Goal: Task Accomplishment & Management: Manage account settings

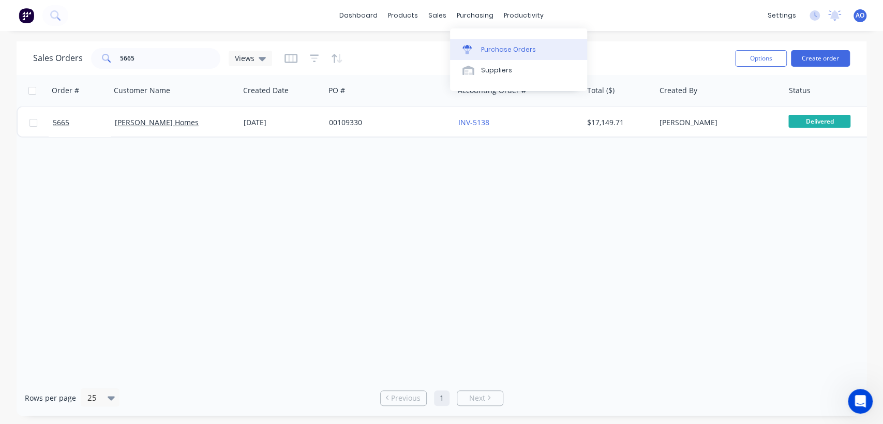
click at [484, 42] on link "Purchase Orders" at bounding box center [518, 49] width 137 height 21
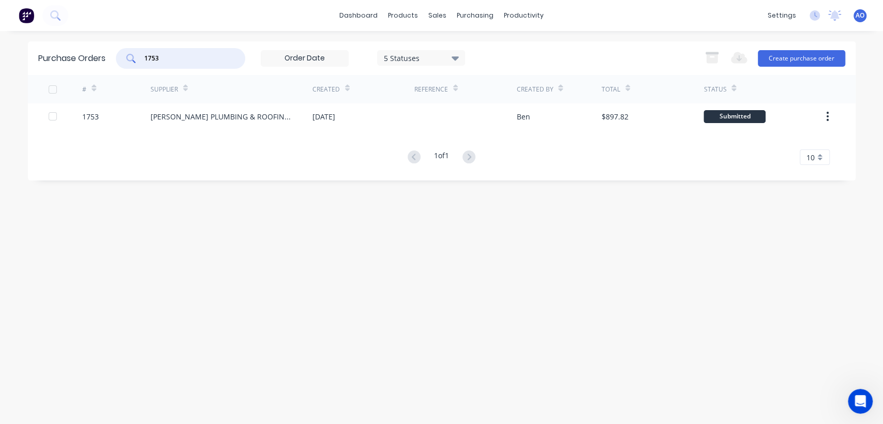
click at [215, 58] on input "1753" at bounding box center [186, 58] width 86 height 10
type input "1764"
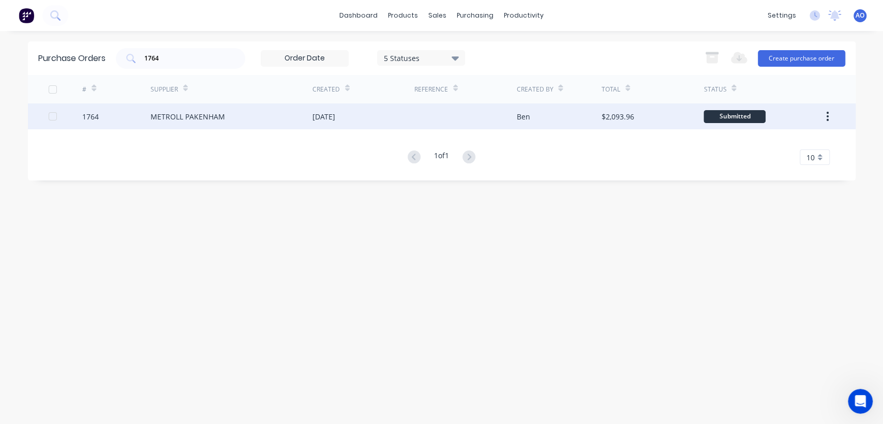
click at [455, 123] on div at bounding box center [465, 116] width 102 height 26
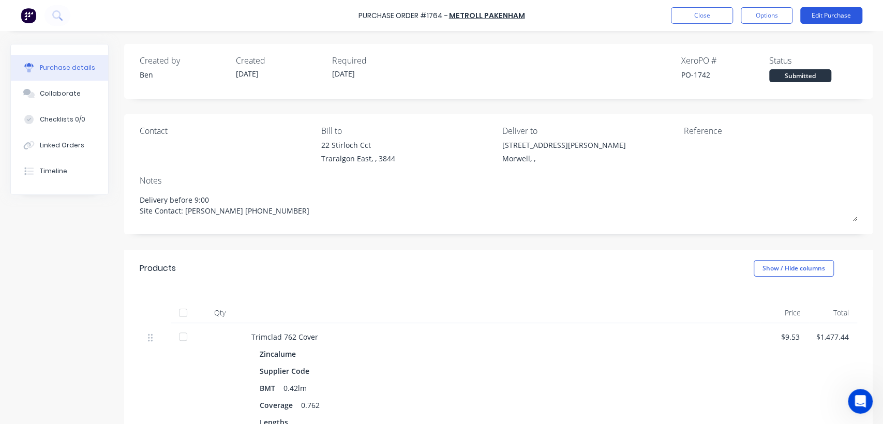
click at [824, 20] on button "Edit Purchase" at bounding box center [831, 15] width 62 height 17
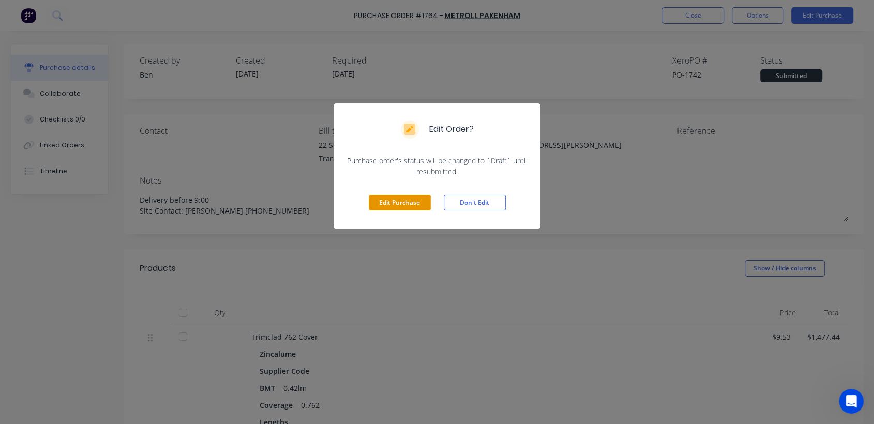
click at [403, 206] on button "Edit Purchase" at bounding box center [400, 203] width 62 height 16
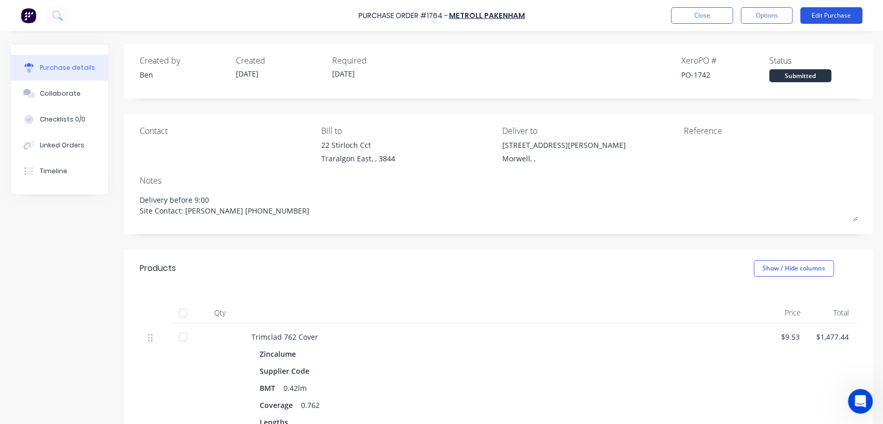
click at [836, 13] on button "Edit Purchase" at bounding box center [831, 15] width 62 height 17
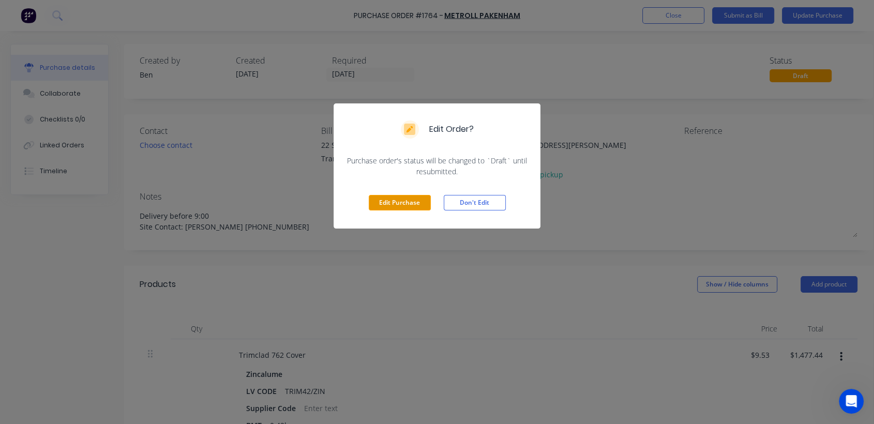
click at [426, 202] on button "Edit Purchase" at bounding box center [400, 203] width 62 height 16
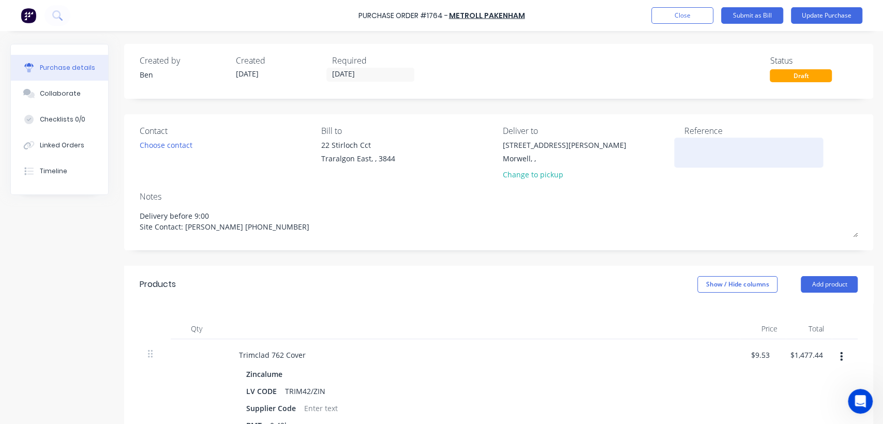
click at [696, 150] on textarea at bounding box center [747, 151] width 129 height 23
type textarea "x"
type textarea "1"
type textarea "x"
type textarea "14"
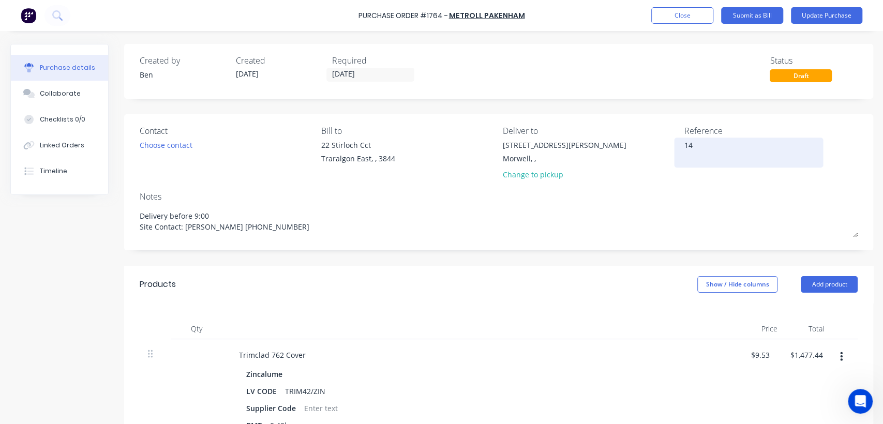
type textarea "x"
type textarea "147"
type textarea "x"
type textarea "1473"
type textarea "x"
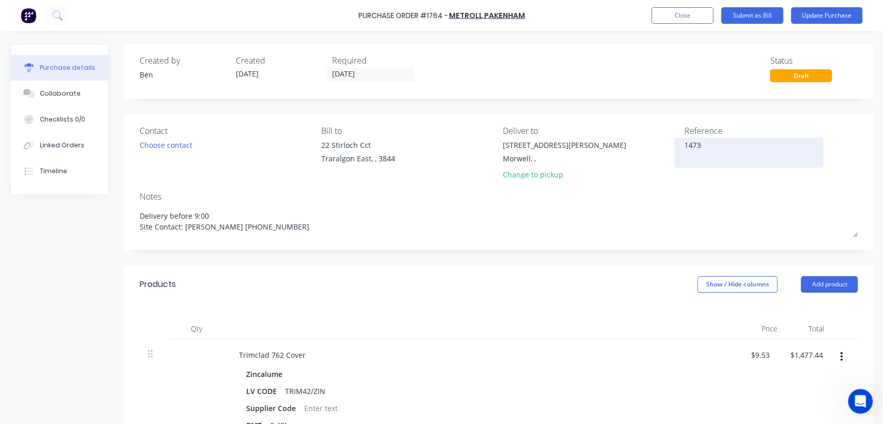
type textarea "14732"
type textarea "x"
type textarea "147324"
type textarea "x"
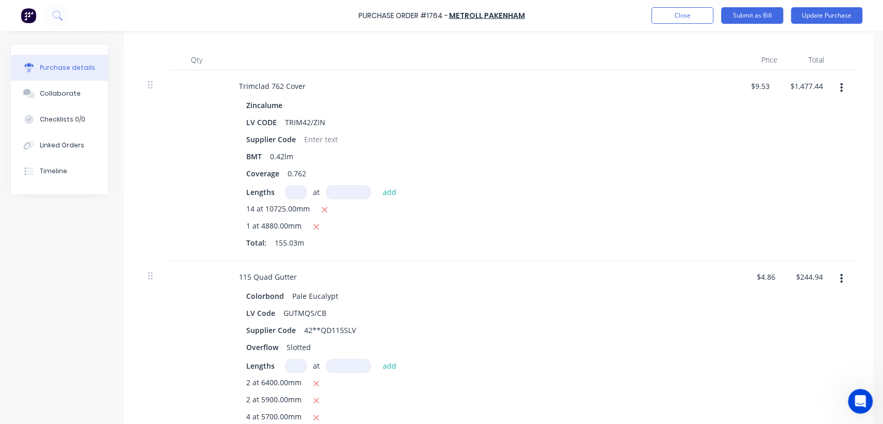
scroll to position [265, 0]
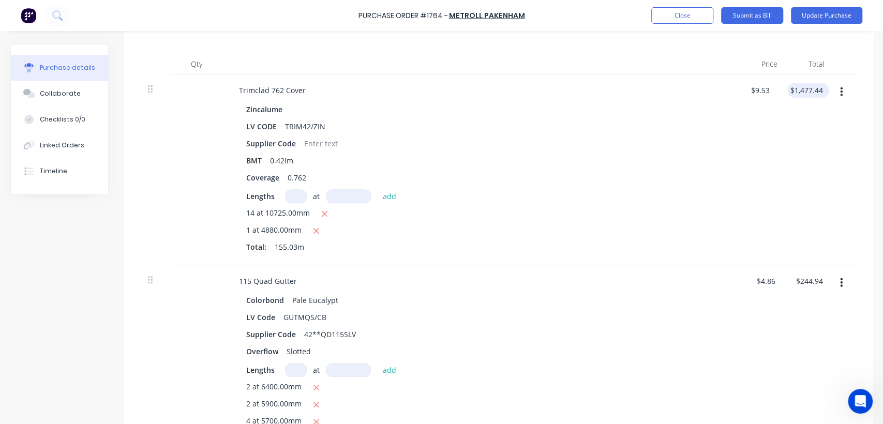
type textarea "147324"
type textarea "x"
type textarea "147324"
click at [822, 88] on div "1477.44 1477.44" at bounding box center [810, 90] width 36 height 15
type input "1477.13"
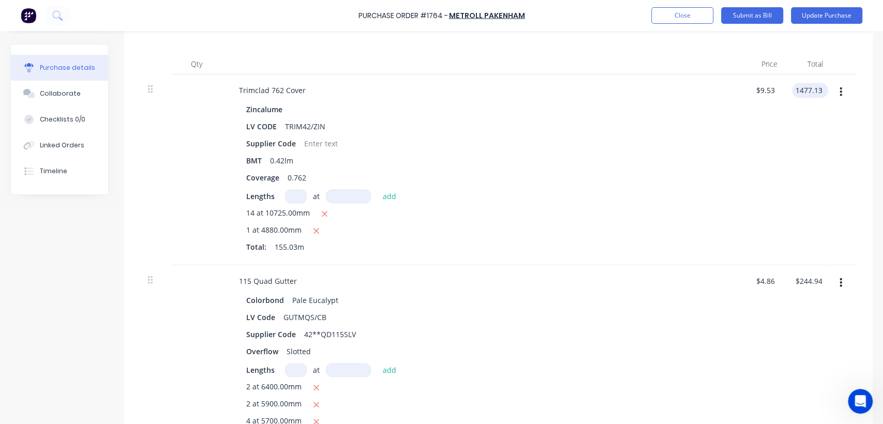
type textarea "x"
type input "$9.528"
type input "$1,477.13"
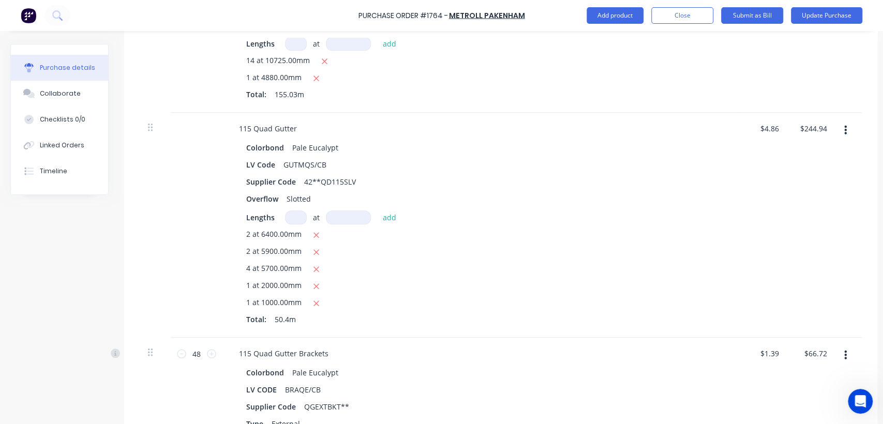
scroll to position [428, 0]
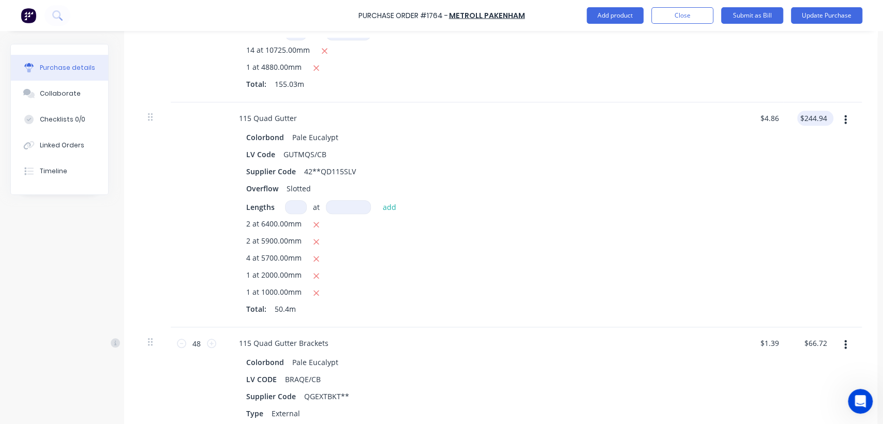
type textarea "x"
click at [824, 115] on input "244.94" at bounding box center [815, 118] width 28 height 15
type input "245.11"
type textarea "x"
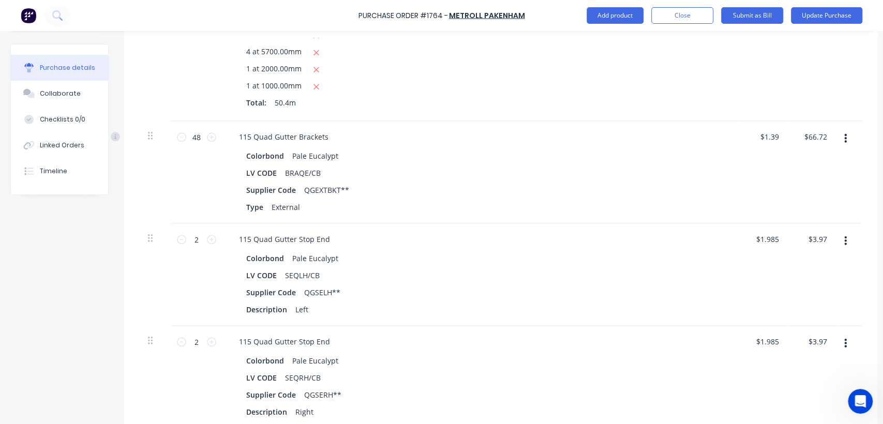
scroll to position [636, 0]
type input "245.11"
type textarea "x"
type input "$4.8633"
type input "$245.11"
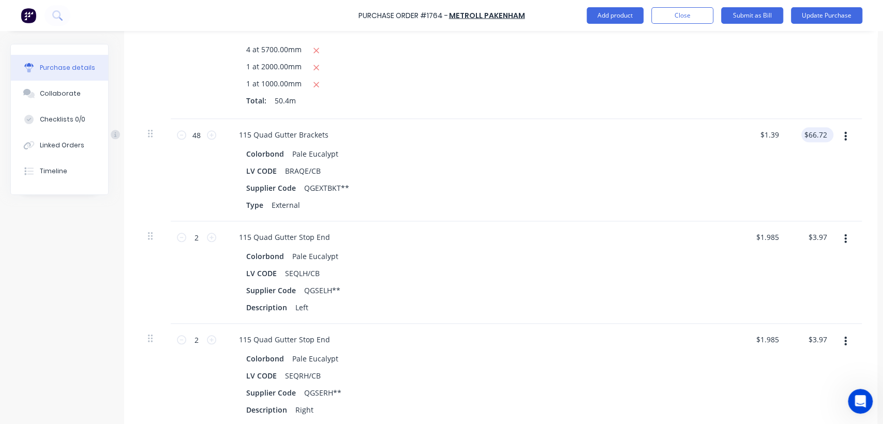
click at [827, 134] on div "$66.72 $66.72" at bounding box center [817, 134] width 32 height 15
type textarea "x"
click at [827, 134] on input "66.72" at bounding box center [817, 134] width 24 height 15
type input "66.53"
type textarea "x"
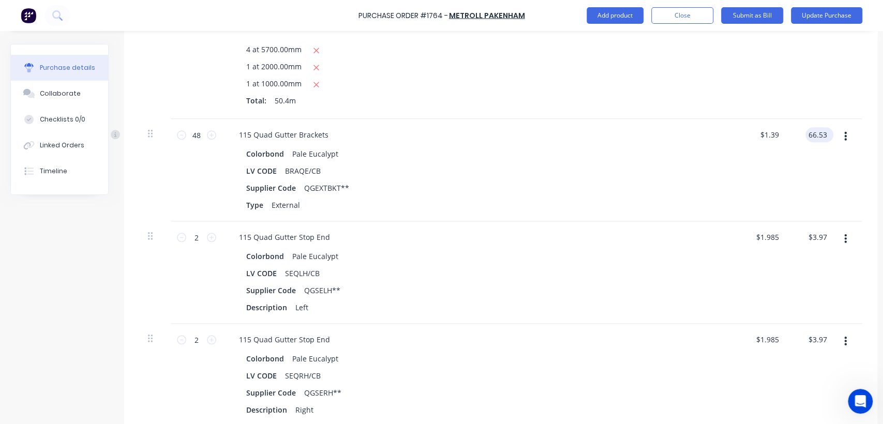
type input "$1.386"
type input "$66.53"
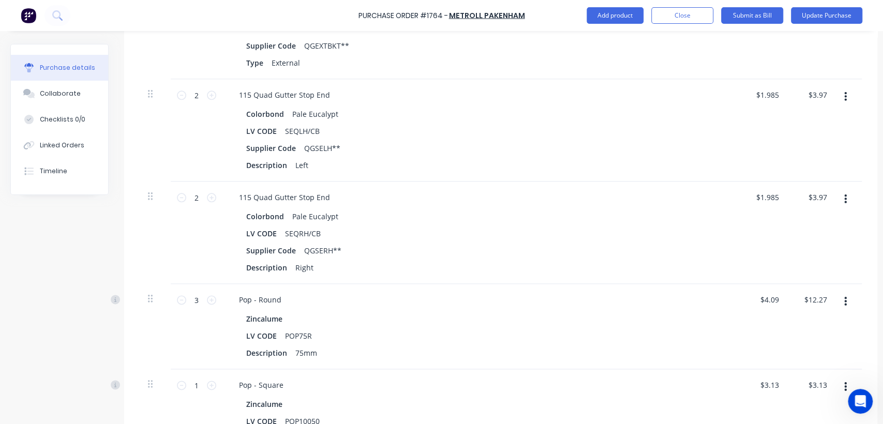
scroll to position [793, 0]
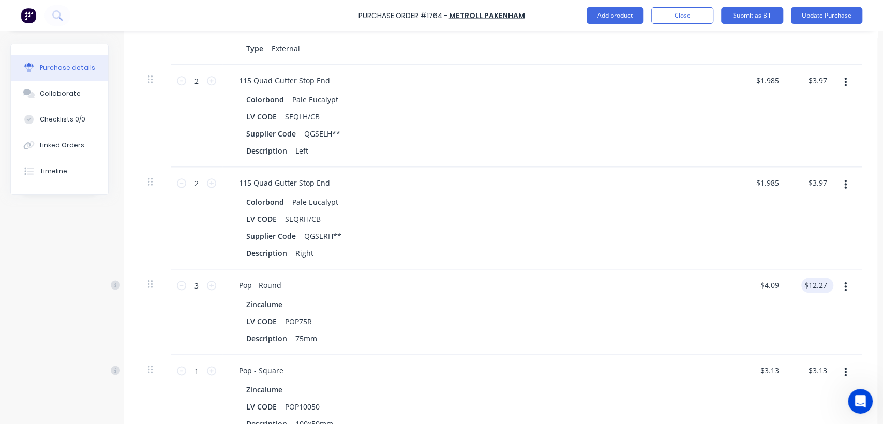
type textarea "x"
click at [827, 281] on input "12.27" at bounding box center [817, 285] width 24 height 15
type input "12.30"
type textarea "x"
type input "$4.10"
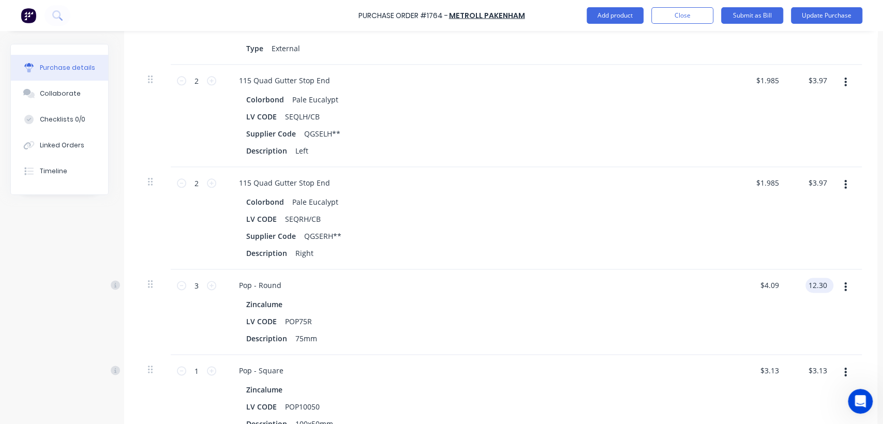
type input "$12.30"
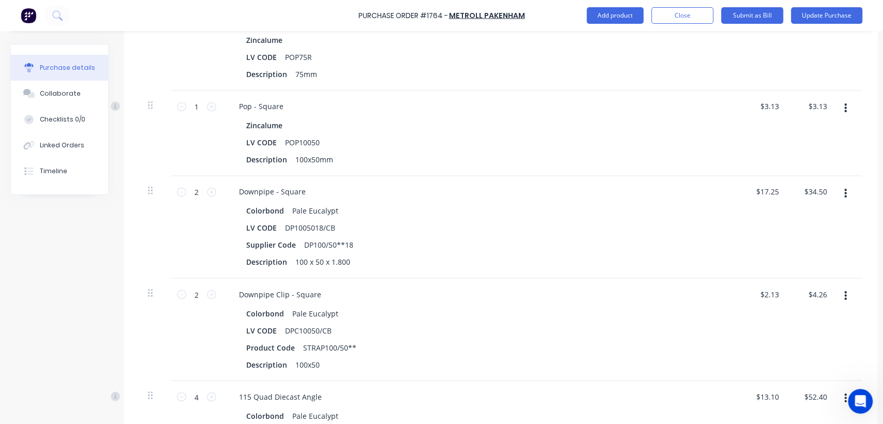
scroll to position [1088, 0]
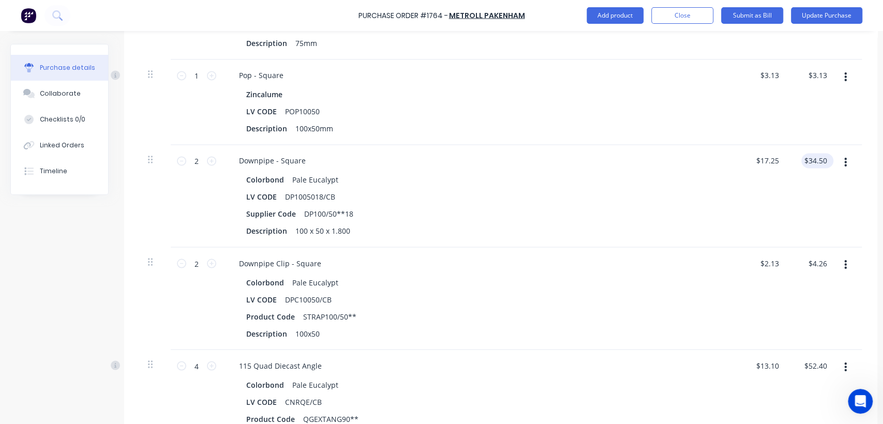
type textarea "x"
click at [821, 159] on input "34.50" at bounding box center [817, 160] width 24 height 15
type input "34.52"
type textarea "x"
type input "$17.26"
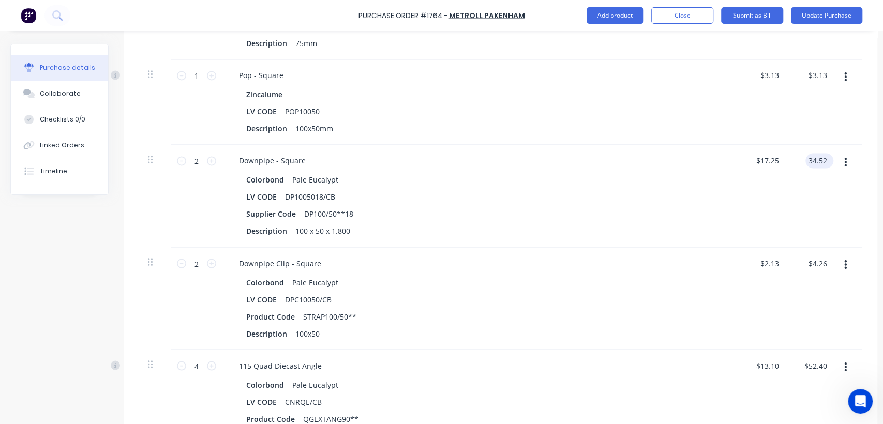
type input "$34.52"
type textarea "x"
click at [823, 265] on input "4.26" at bounding box center [819, 262] width 20 height 15
type input "4.25"
type textarea "x"
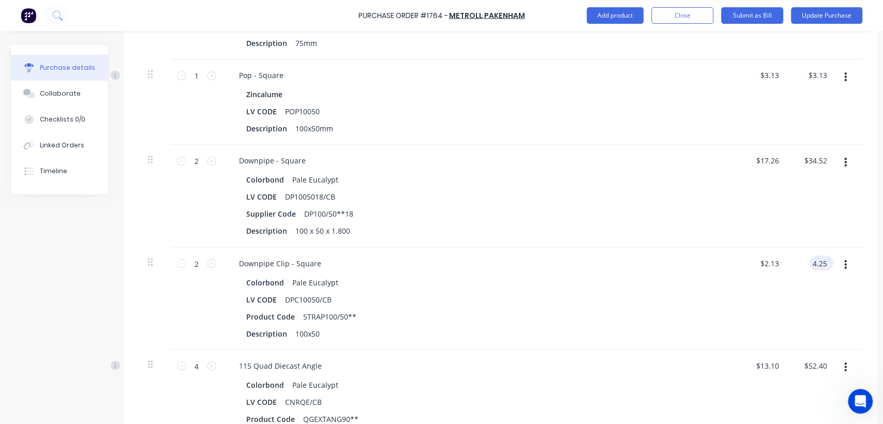
type input "$2.125"
type input "$4.25"
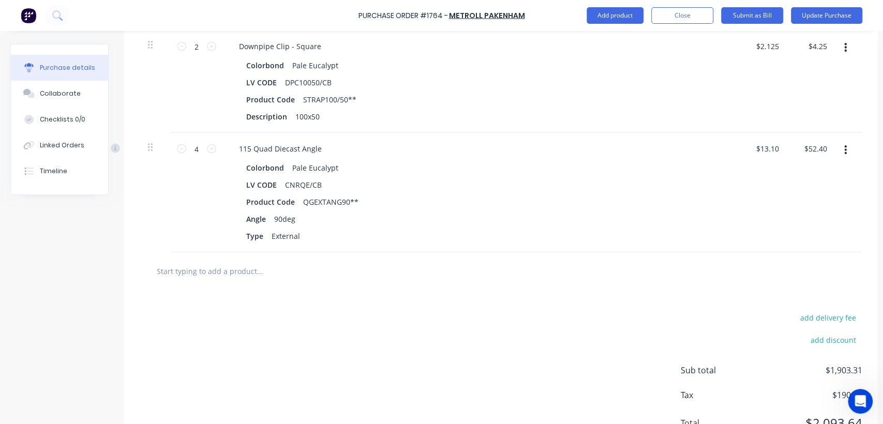
scroll to position [1307, 0]
type textarea "x"
click at [825, 146] on input "52.40" at bounding box center [817, 146] width 24 height 15
type input "52.41"
type textarea "x"
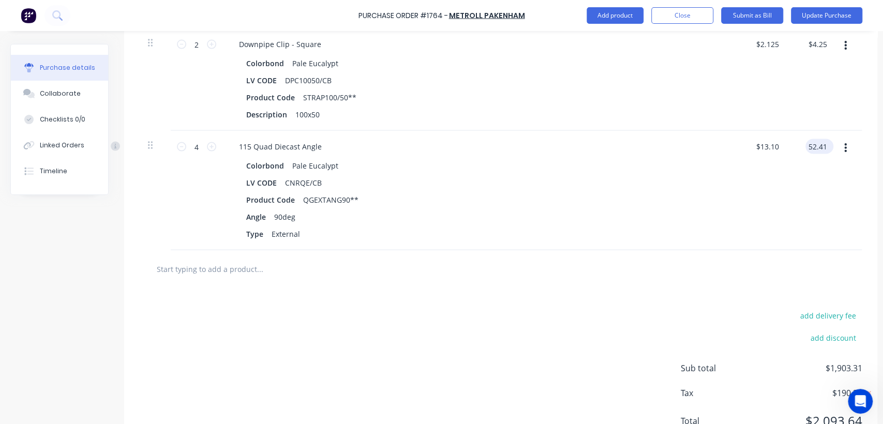
type input "$13.1025"
type input "$52.41"
type textarea "x"
click at [819, 315] on button "add delivery fee" at bounding box center [828, 314] width 68 height 13
type input "92.50"
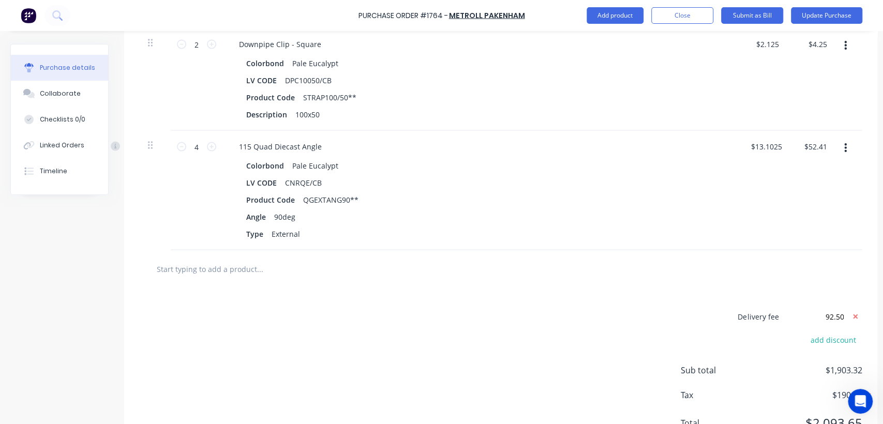
type textarea "x"
type input "$92.50"
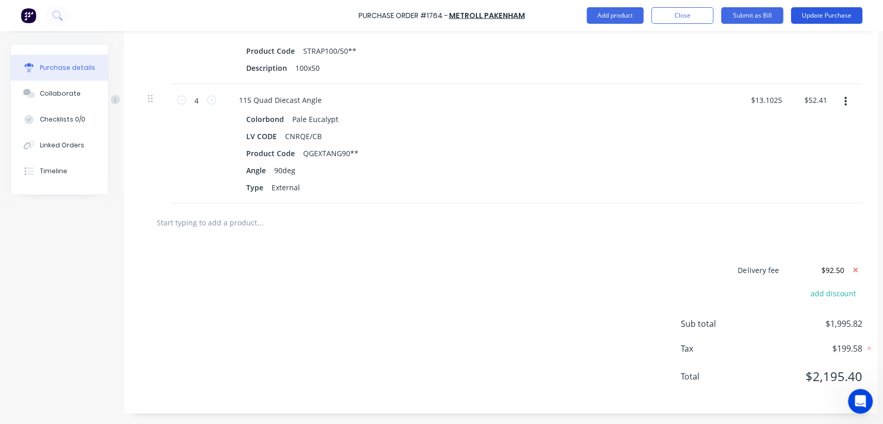
click at [833, 13] on button "Update Purchase" at bounding box center [826, 15] width 71 height 17
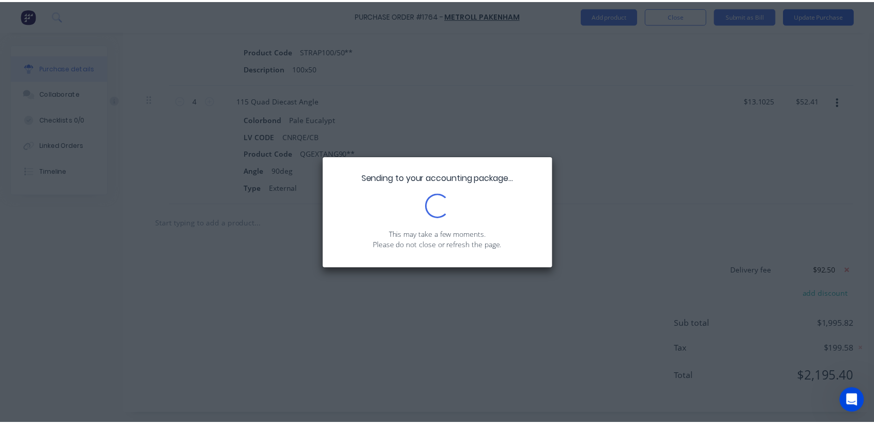
scroll to position [0, 0]
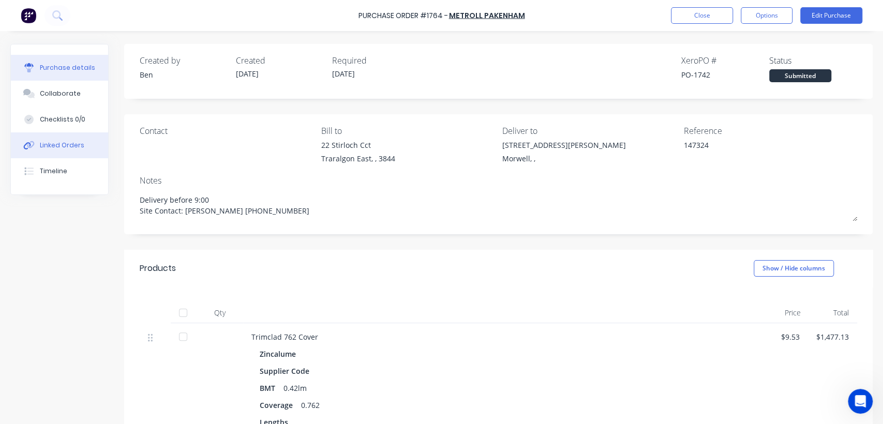
click at [67, 146] on div "Linked Orders" at bounding box center [62, 145] width 44 height 9
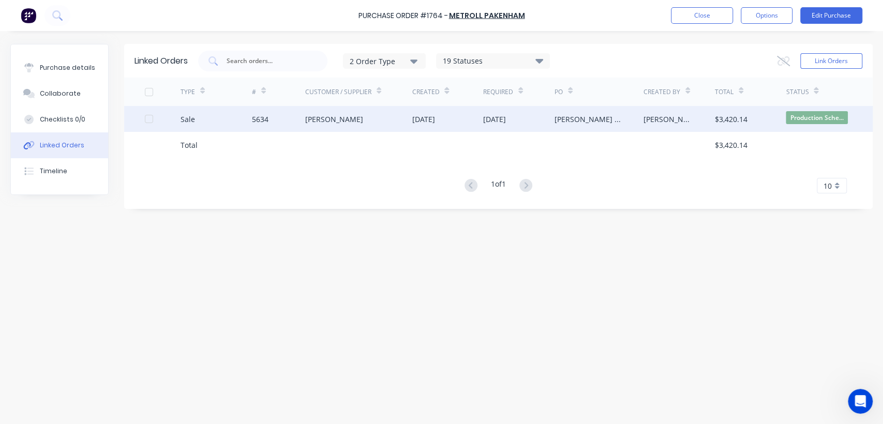
click at [275, 123] on div "5634" at bounding box center [278, 119] width 53 height 26
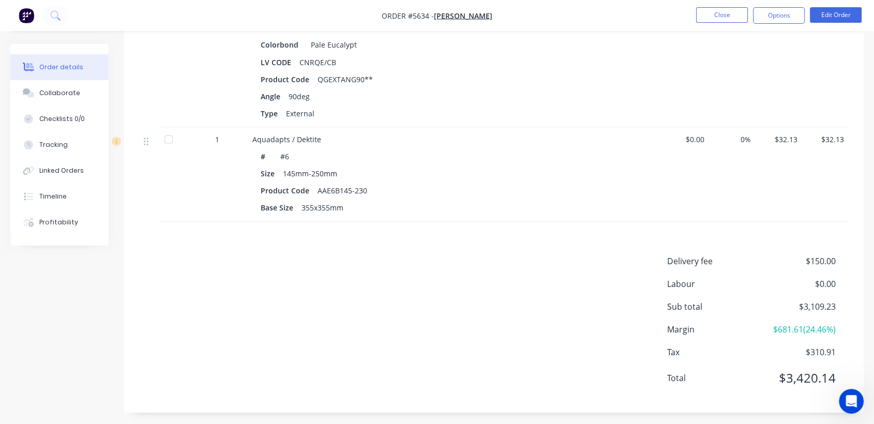
scroll to position [1909, 0]
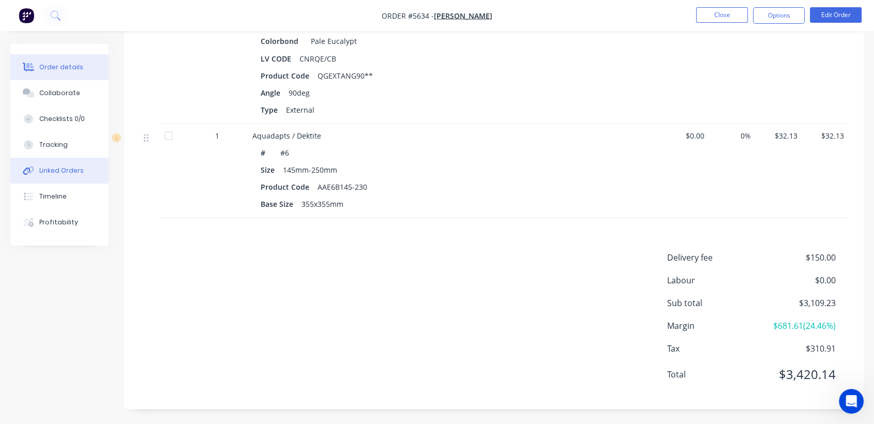
click at [55, 173] on div "Linked Orders" at bounding box center [61, 170] width 44 height 9
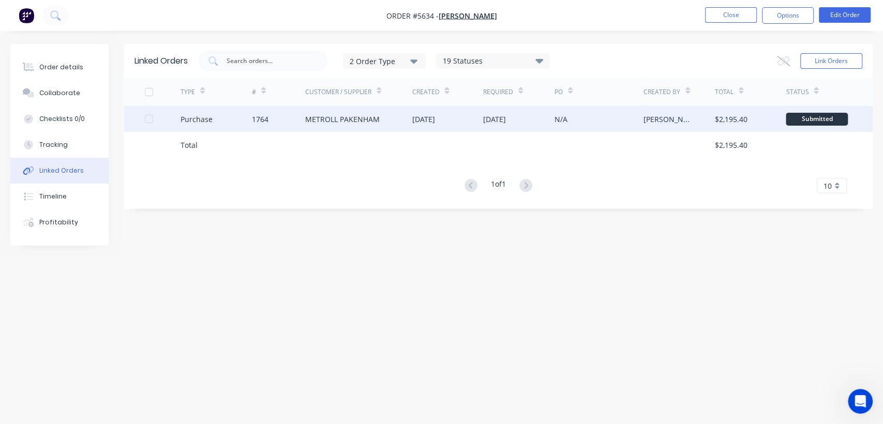
click at [404, 110] on div "METROLL PAKENHAM" at bounding box center [358, 119] width 107 height 26
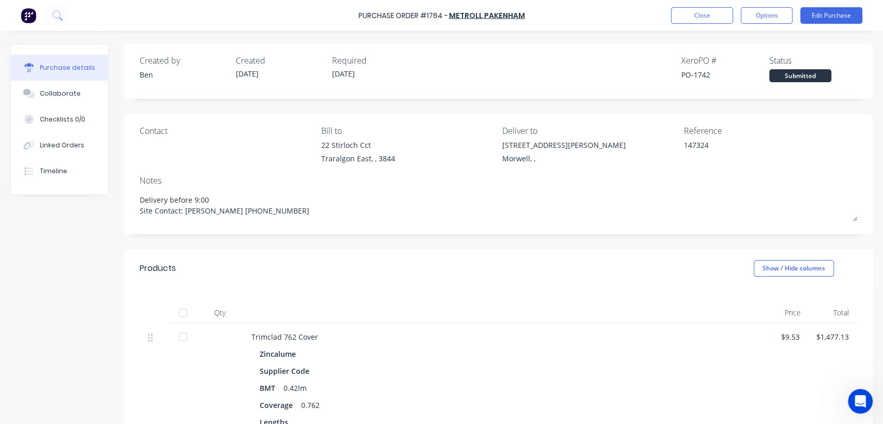
type textarea "x"
click at [698, 16] on button "Close" at bounding box center [702, 15] width 62 height 17
